Goal: Contribute content: Add original content to the website for others to see

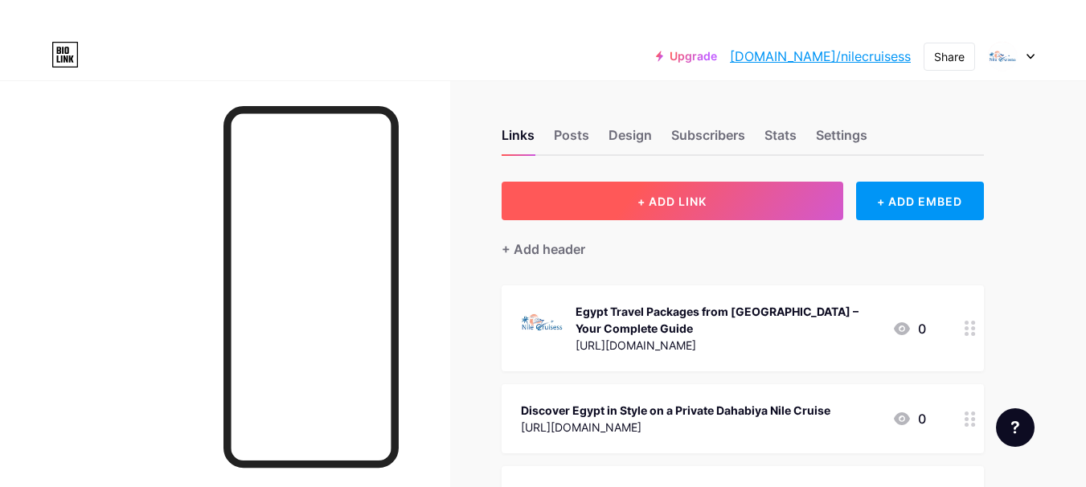
click at [733, 211] on button "+ ADD LINK" at bounding box center [672, 201] width 342 height 39
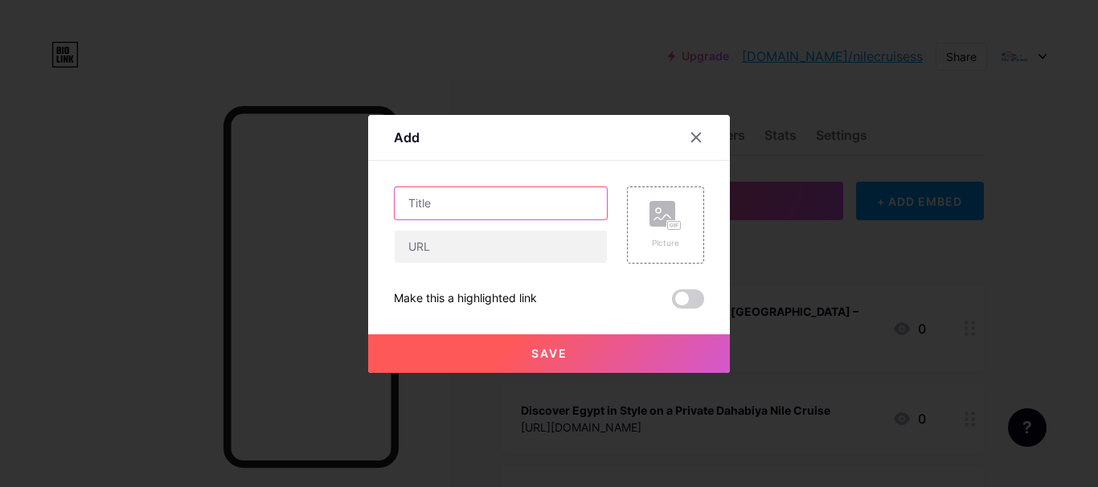
click at [450, 211] on input "text" at bounding box center [501, 203] width 212 height 32
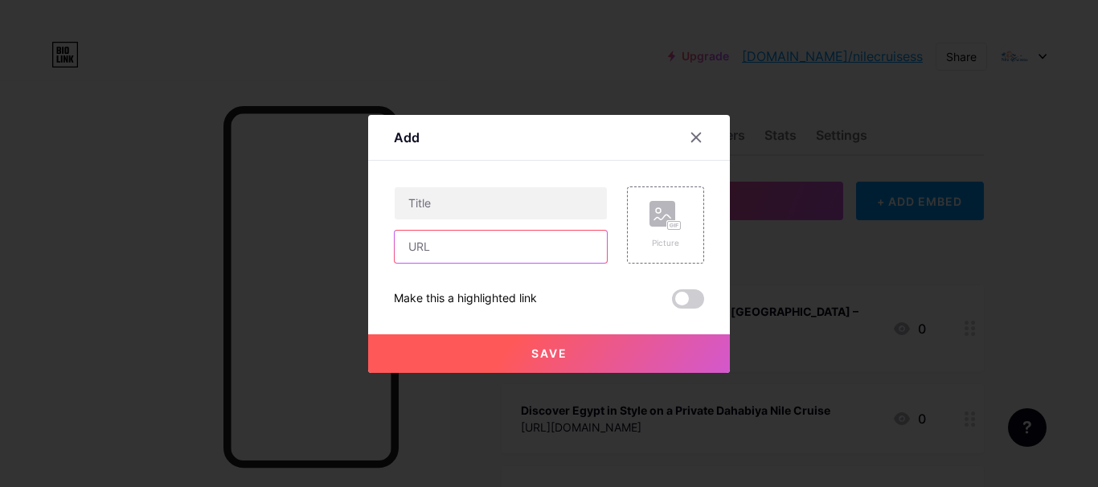
click at [476, 235] on input "text" at bounding box center [501, 247] width 212 height 32
paste input "[URL][DOMAIN_NAME]"
type input "[URL][DOMAIN_NAME]"
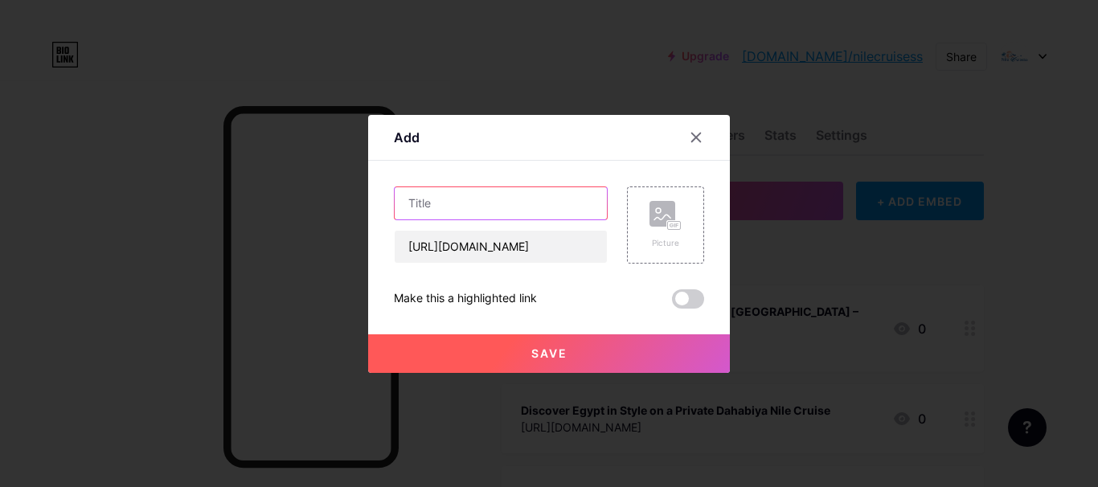
drag, startPoint x: 473, startPoint y: 204, endPoint x: 466, endPoint y: 190, distance: 15.5
click at [474, 203] on input "text" at bounding box center [501, 203] width 212 height 32
paste input "Discovering the Movenpick Nile Cruise: A Journey Through Egypt’s Timeless River"
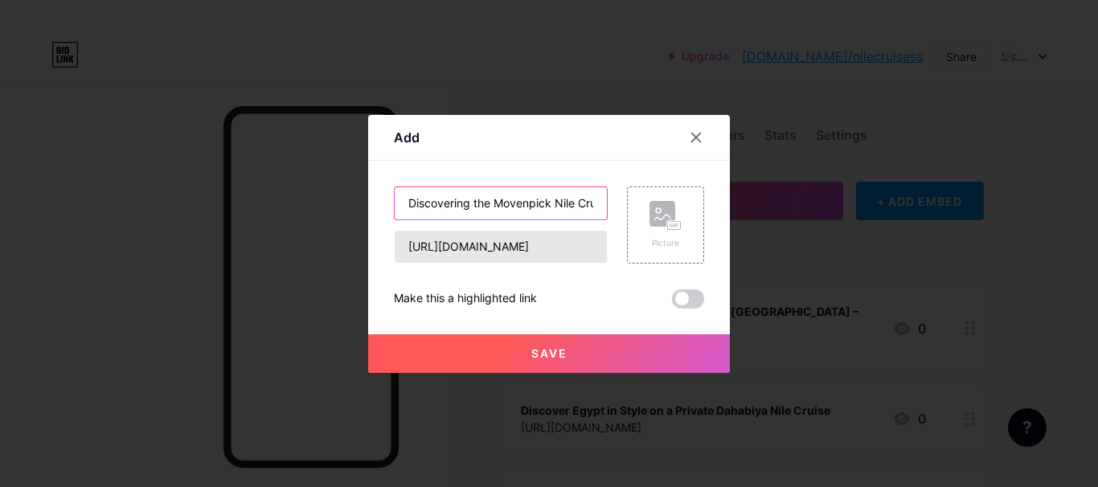
scroll to position [0, 248]
type input "Discovering the Movenpick Nile Cruise: A Journey Through Egypt’s Timeless River"
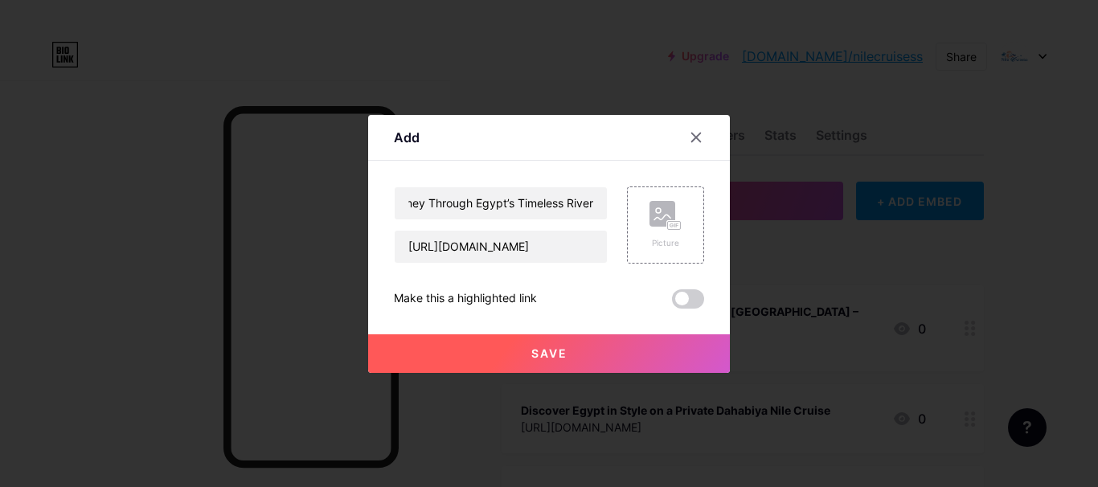
click at [585, 357] on button "Save" at bounding box center [549, 353] width 362 height 39
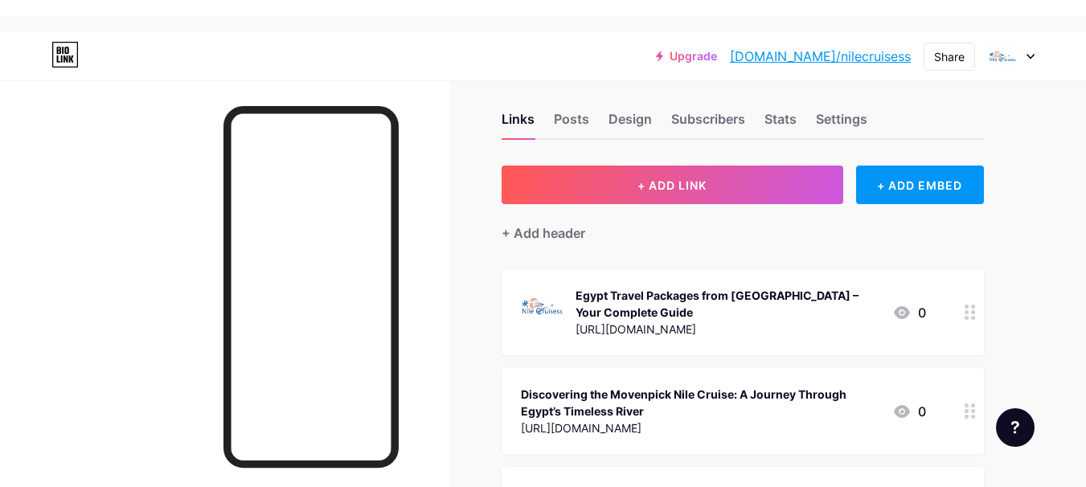
scroll to position [0, 0]
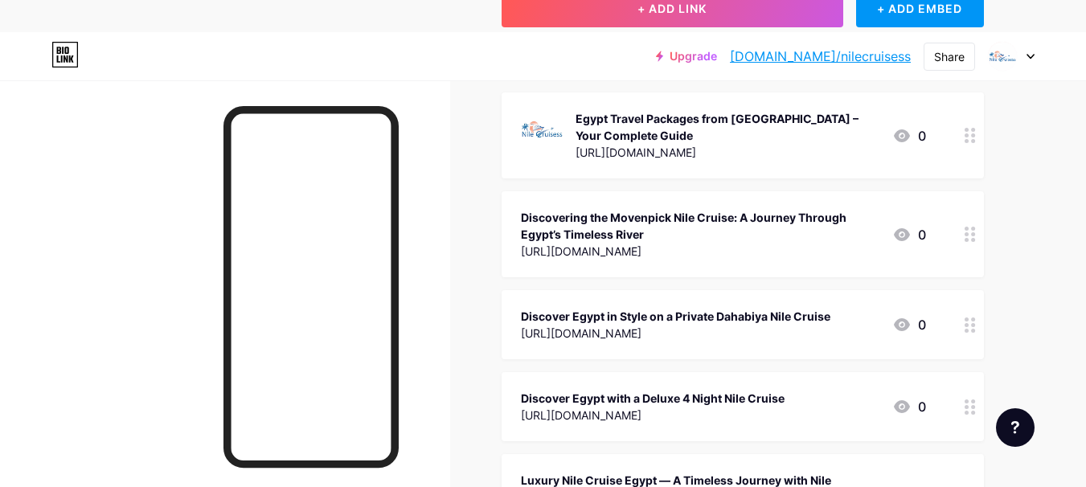
scroll to position [96, 0]
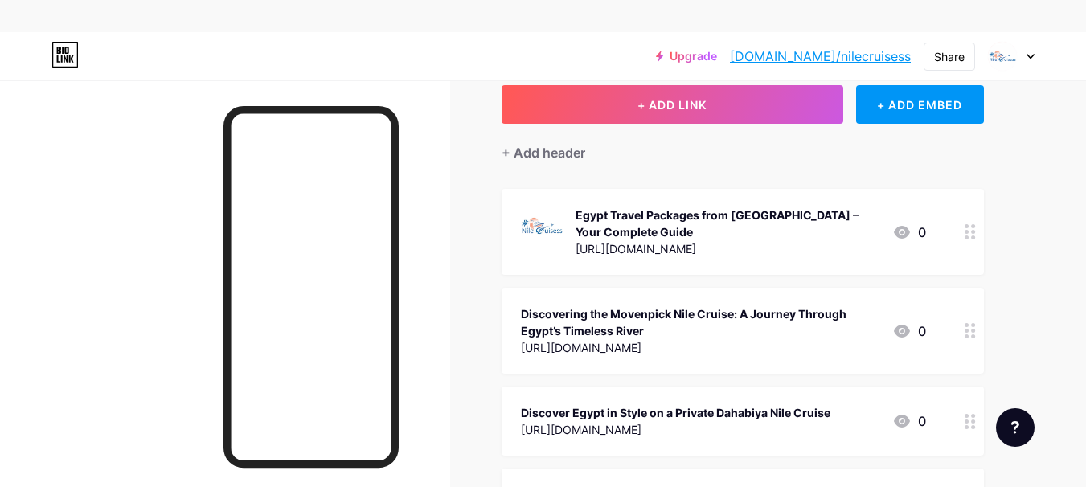
click at [972, 332] on icon at bounding box center [969, 330] width 11 height 15
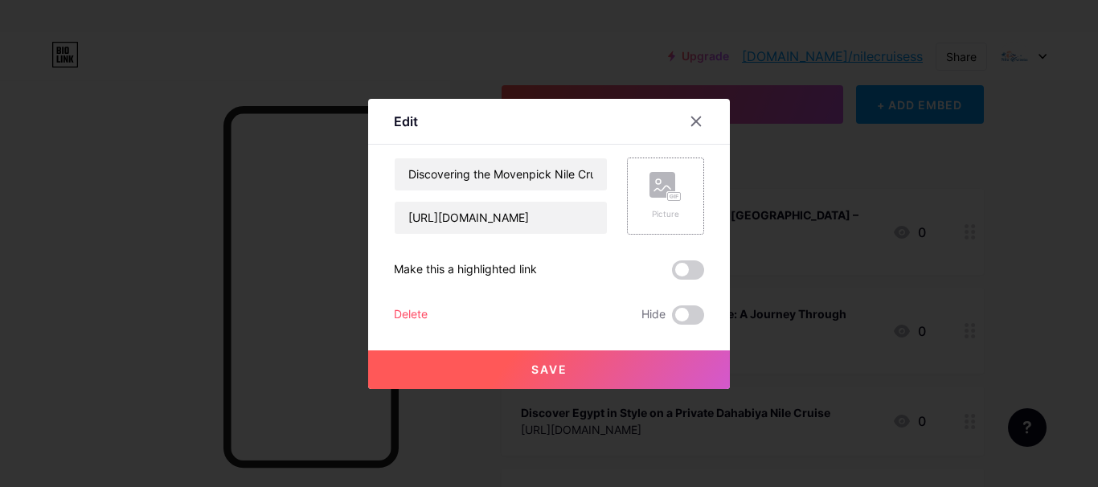
click at [677, 197] on rect at bounding box center [674, 196] width 13 height 8
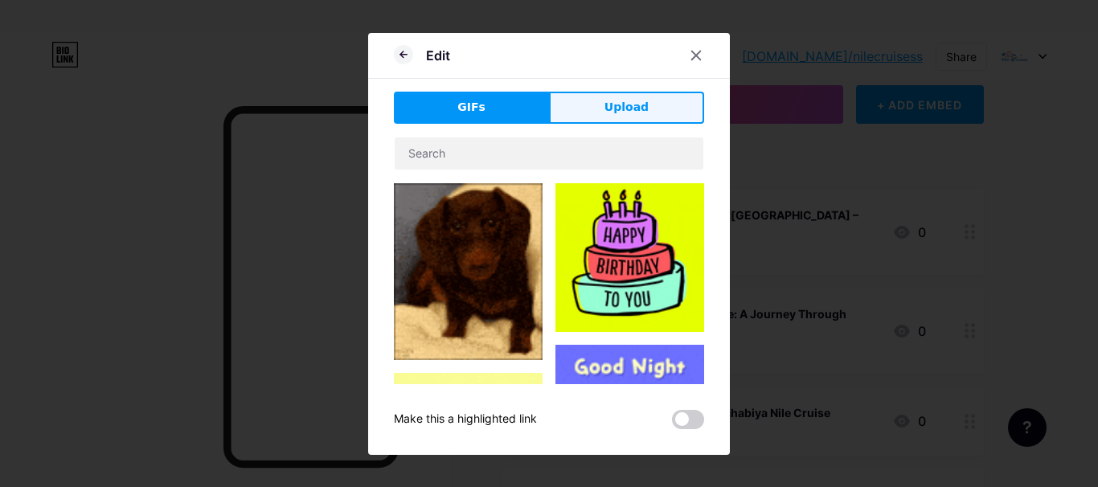
click at [615, 107] on span "Upload" at bounding box center [626, 107] width 44 height 17
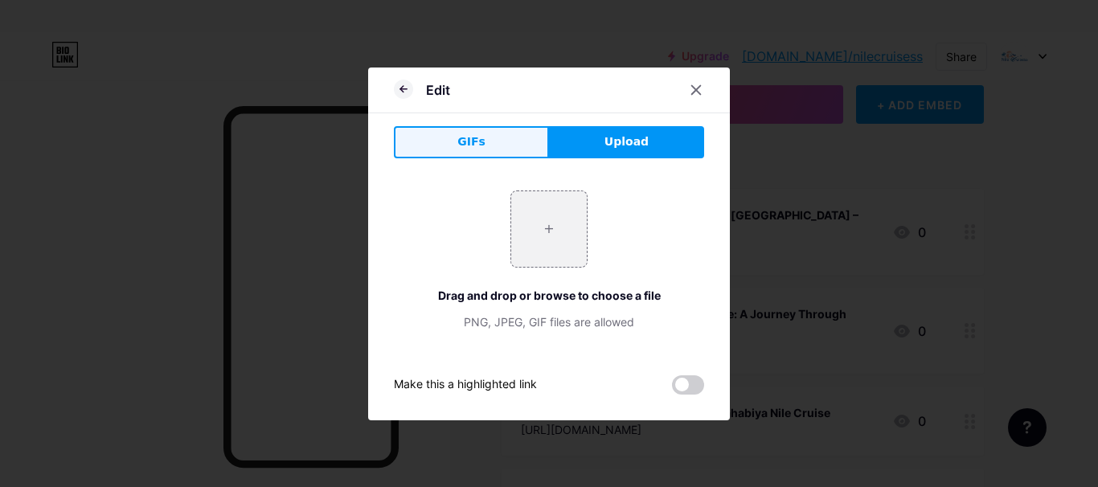
click at [468, 135] on span "GIFs" at bounding box center [471, 141] width 28 height 17
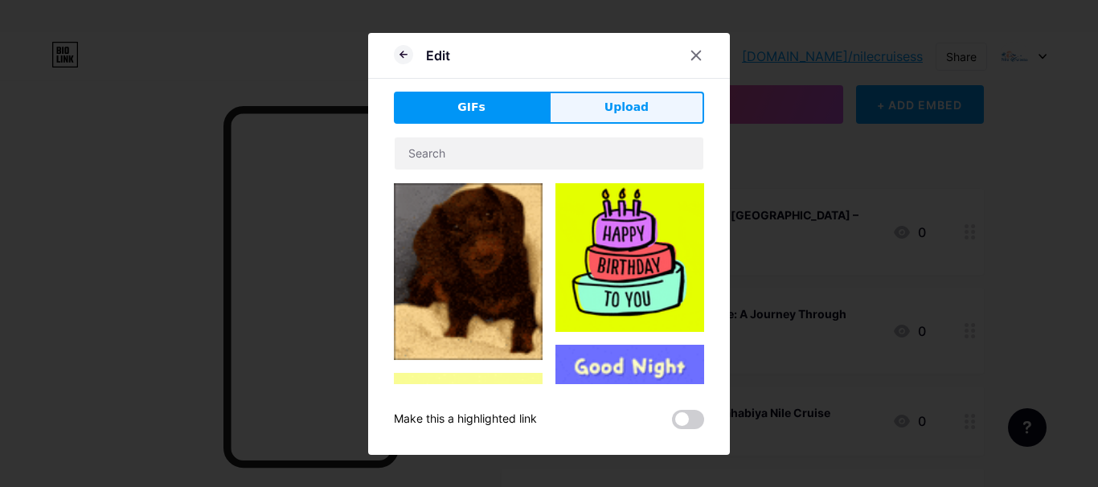
click at [648, 115] on button "Upload" at bounding box center [626, 108] width 155 height 32
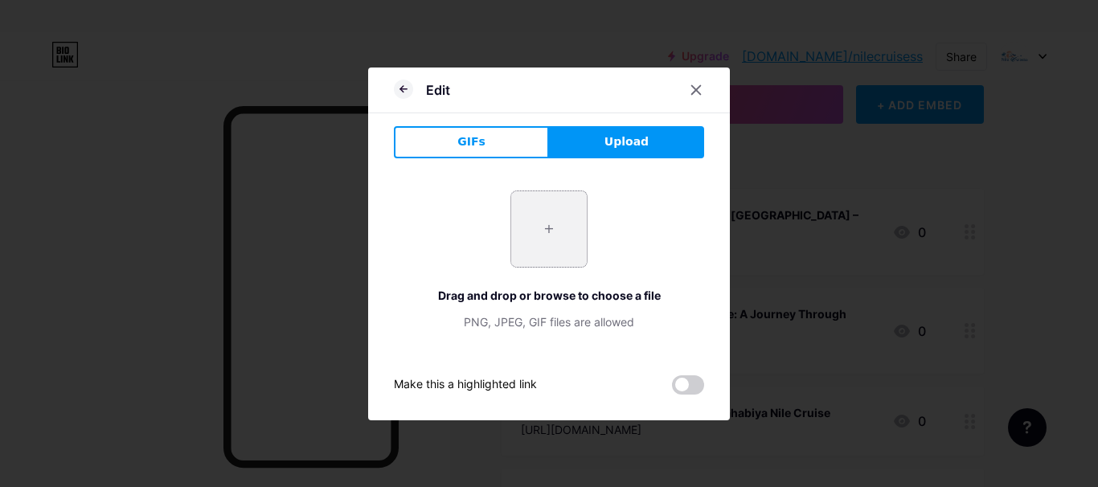
click at [562, 246] on input "file" at bounding box center [549, 229] width 76 height 76
type input "C:\fakepath\4-Days-Nile-Cruise-Aswan-to-Luxor-Egypt-Tours-Portal.jpg"
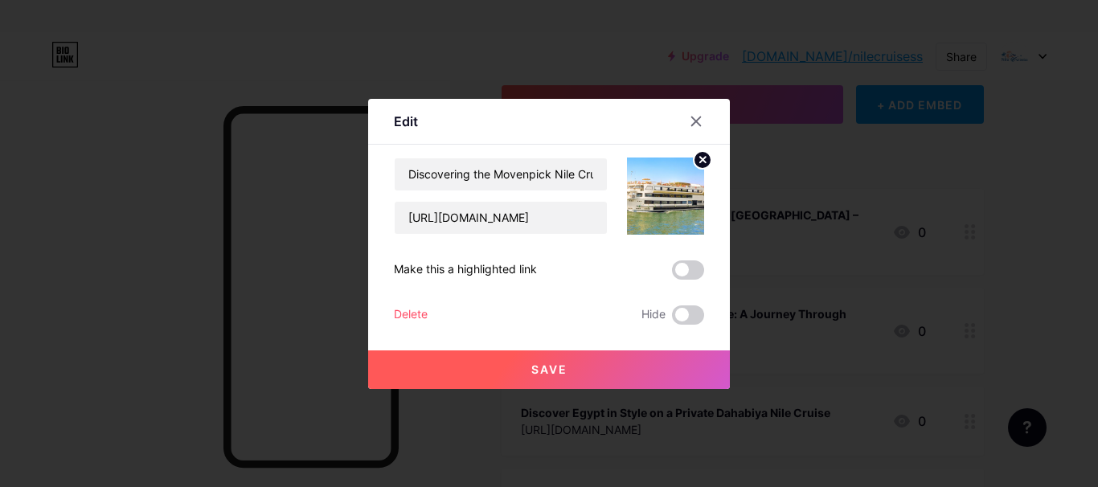
click at [612, 369] on button "Save" at bounding box center [549, 369] width 362 height 39
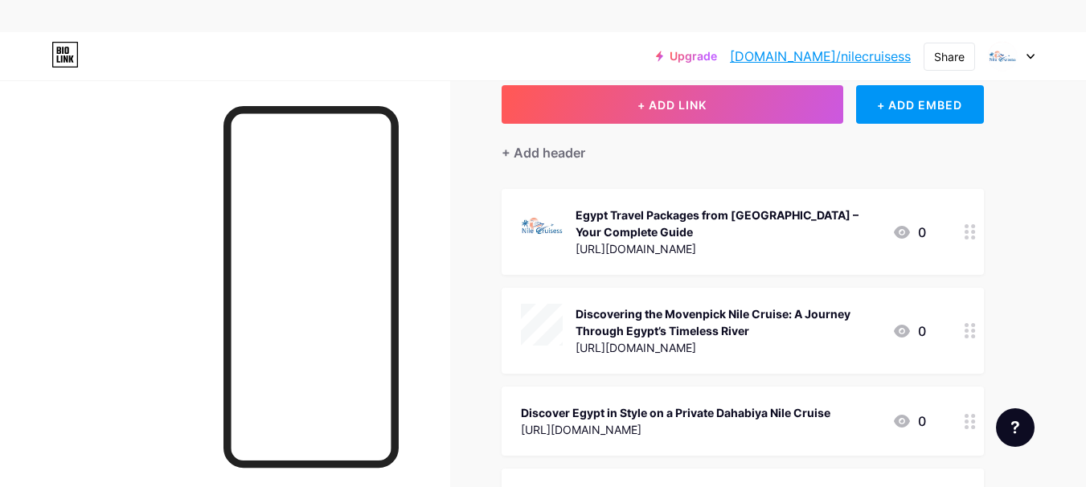
click at [689, 264] on div "Egypt Travel Packages from USA – Your Complete Guide https://nilecruisessblog.b…" at bounding box center [742, 232] width 482 height 86
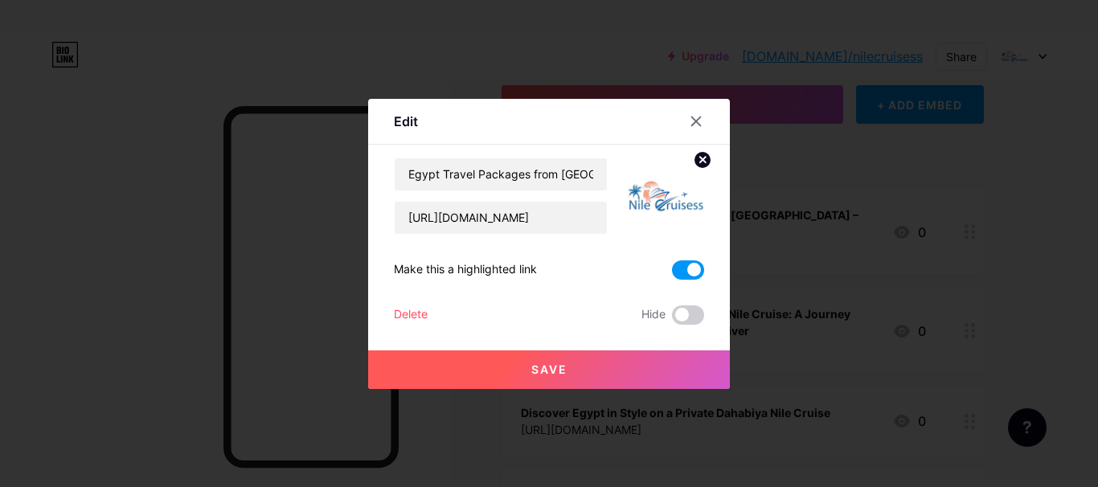
click at [624, 353] on button "Save" at bounding box center [549, 369] width 362 height 39
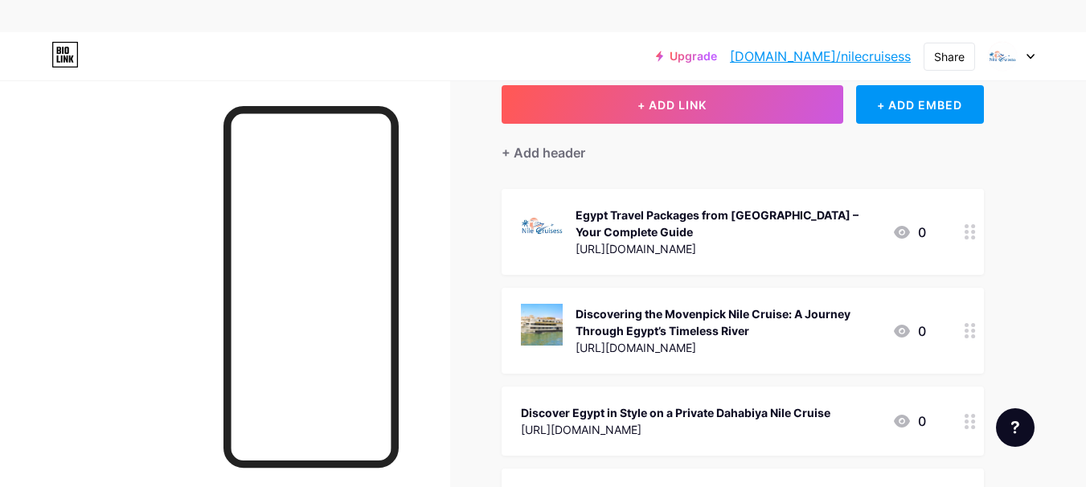
drag, startPoint x: 779, startPoint y: 297, endPoint x: 782, endPoint y: 234, distance: 62.7
click at [782, 234] on span "Egypt Travel Packages from USA – Your Complete Guide https://nilecruisessblog.b…" at bounding box center [742, 413] width 482 height 448
drag, startPoint x: 894, startPoint y: 358, endPoint x: 885, endPoint y: 273, distance: 84.9
click at [885, 273] on span "Egypt Travel Packages from USA – Your Complete Guide https://nilecruisessblog.b…" at bounding box center [742, 413] width 482 height 448
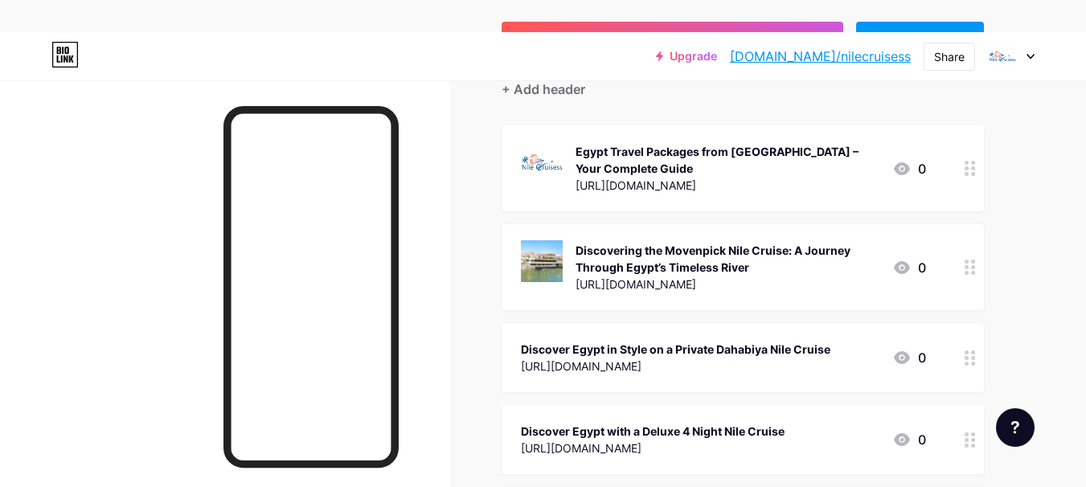
scroll to position [193, 0]
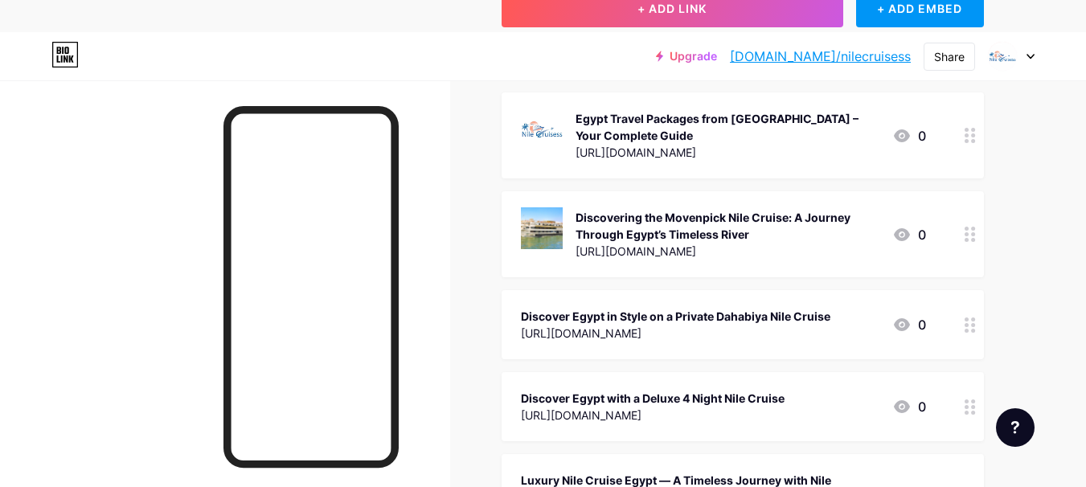
click at [962, 268] on div at bounding box center [969, 234] width 27 height 86
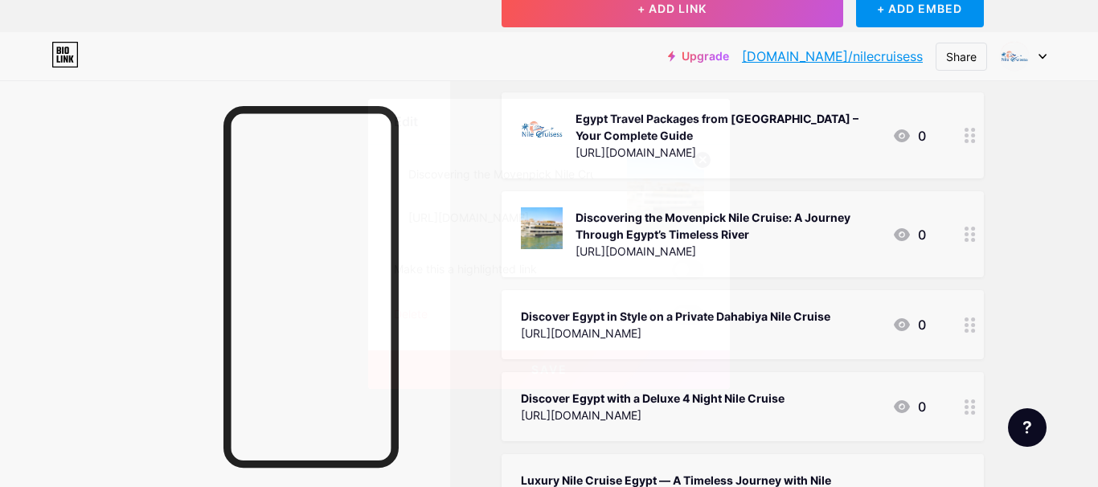
click at [521, 59] on div at bounding box center [549, 243] width 1098 height 487
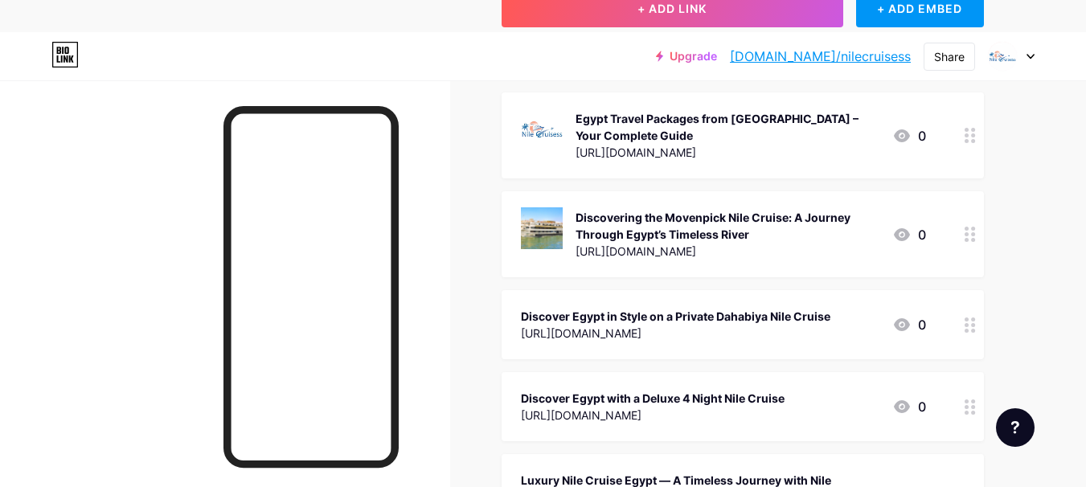
click at [902, 235] on icon at bounding box center [901, 234] width 19 height 19
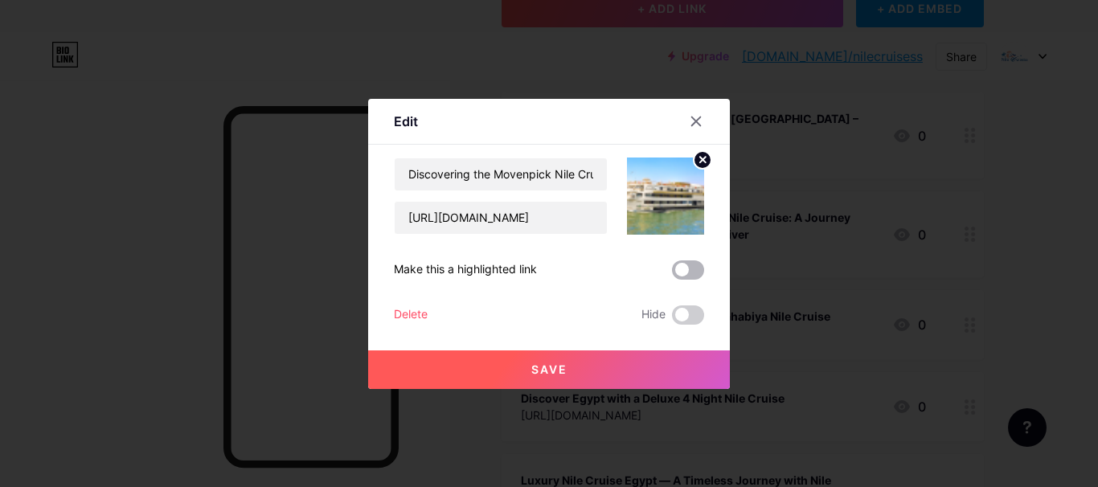
click at [693, 268] on span at bounding box center [688, 269] width 32 height 19
click at [672, 274] on input "checkbox" at bounding box center [672, 274] width 0 height 0
click at [590, 369] on button "Save" at bounding box center [549, 369] width 362 height 39
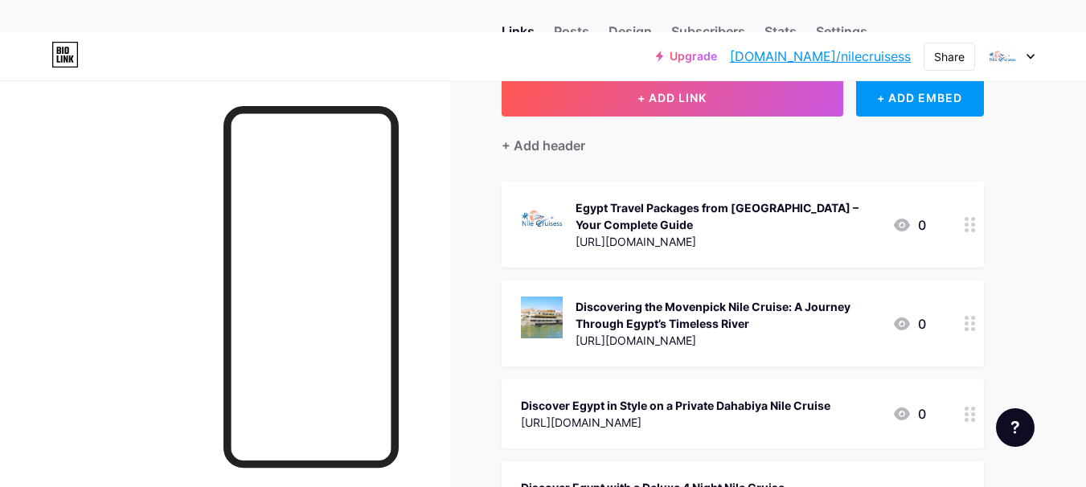
scroll to position [0, 0]
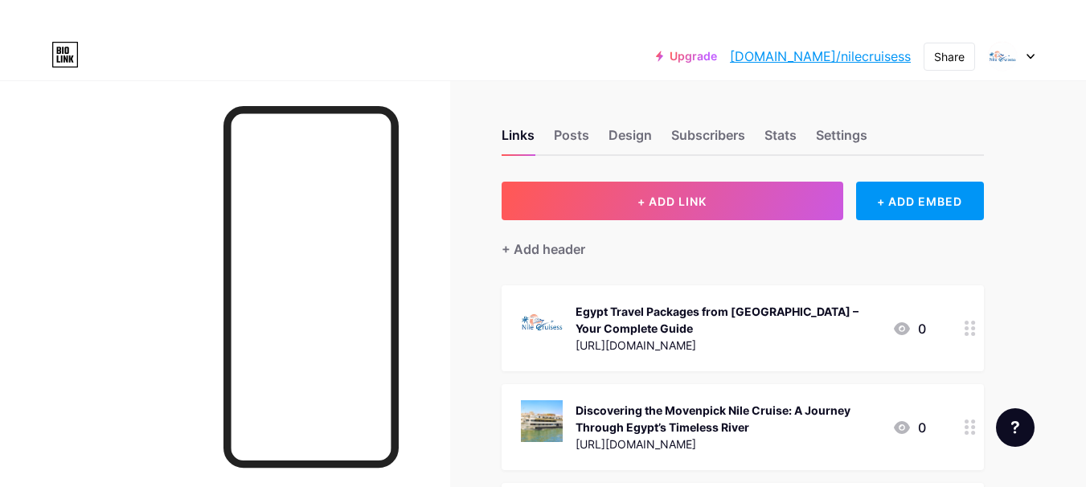
click at [975, 325] on div at bounding box center [969, 328] width 27 height 86
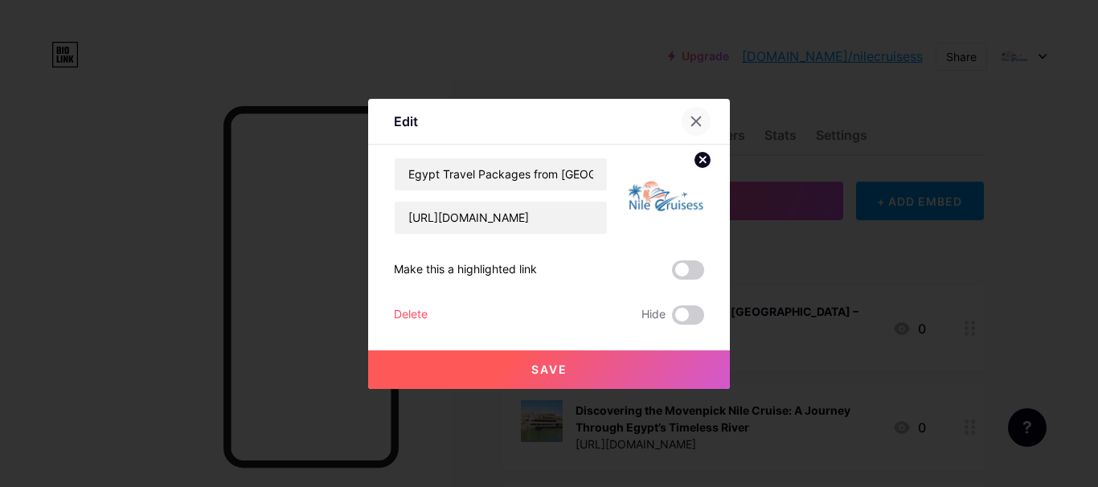
click at [703, 128] on div at bounding box center [695, 121] width 29 height 29
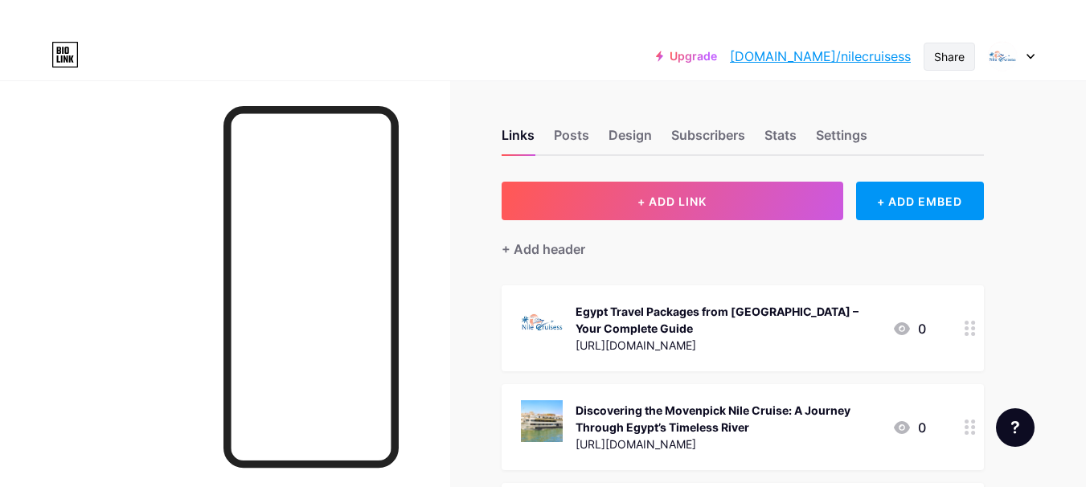
click at [943, 59] on div "Share" at bounding box center [949, 56] width 31 height 17
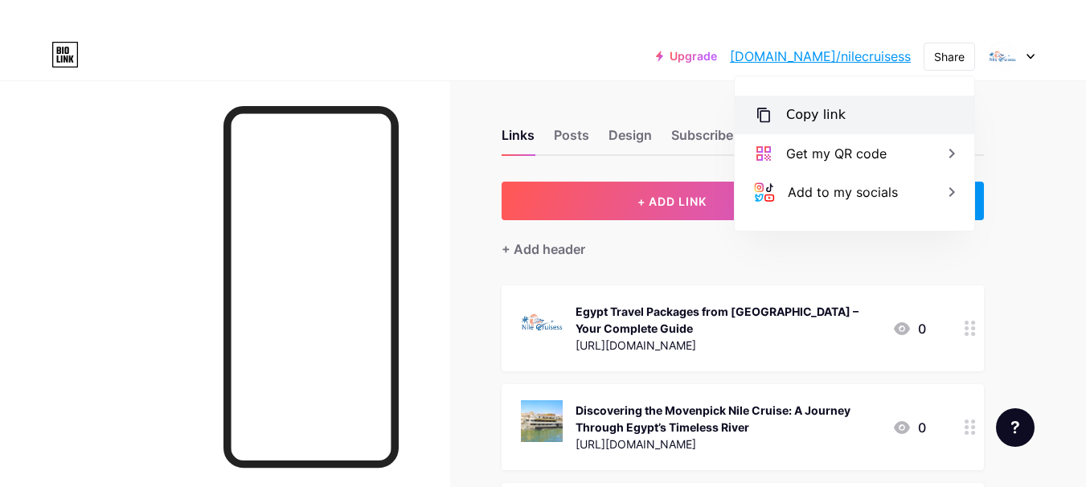
click at [835, 112] on div "Copy link" at bounding box center [815, 114] width 59 height 19
